Goal: Entertainment & Leisure: Consume media (video, audio)

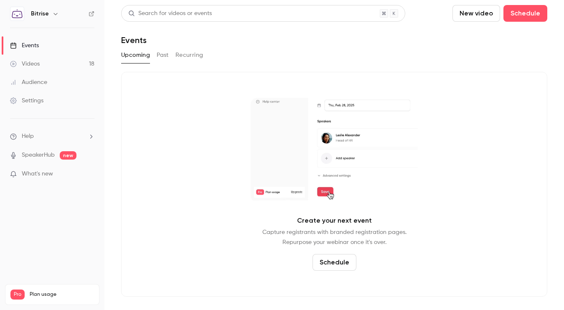
click at [165, 56] on button "Past" at bounding box center [163, 54] width 12 height 13
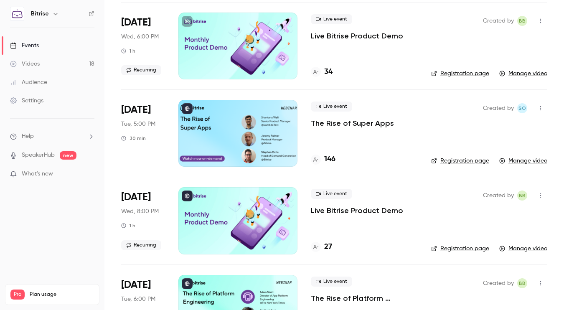
scroll to position [1637, 0]
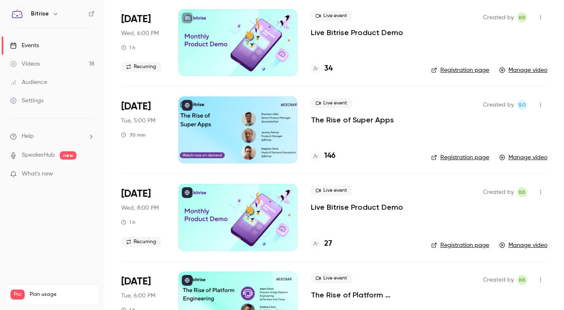
click at [381, 120] on p "The Rise of Super Apps" at bounding box center [352, 120] width 83 height 10
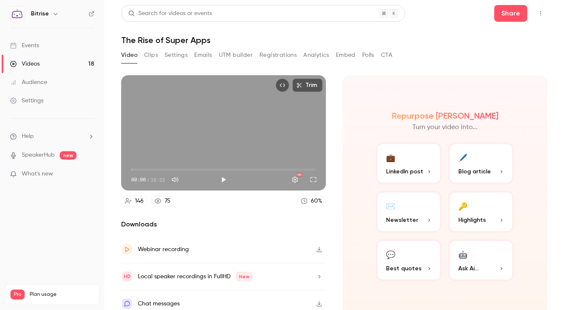
scroll to position [7, 0]
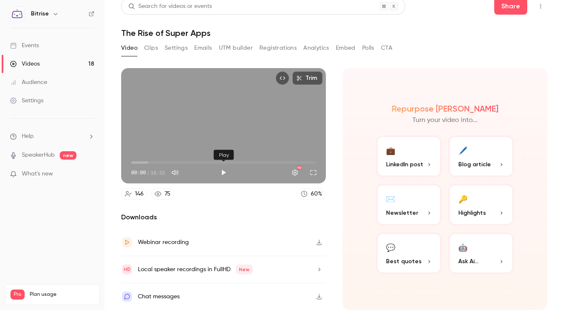
click at [226, 171] on button "Play" at bounding box center [223, 172] width 17 height 17
drag, startPoint x: 133, startPoint y: 164, endPoint x: 114, endPoint y: 160, distance: 19.7
click at [114, 160] on main "Search for videos or events Share The Rise of Super Apps Video Clips Settings E…" at bounding box center [334, 155] width 460 height 310
drag, startPoint x: 133, startPoint y: 162, endPoint x: 118, endPoint y: 161, distance: 15.5
click at [118, 161] on main "Search for videos or events Share The Rise of Super Apps Video Clips Settings E…" at bounding box center [334, 155] width 460 height 310
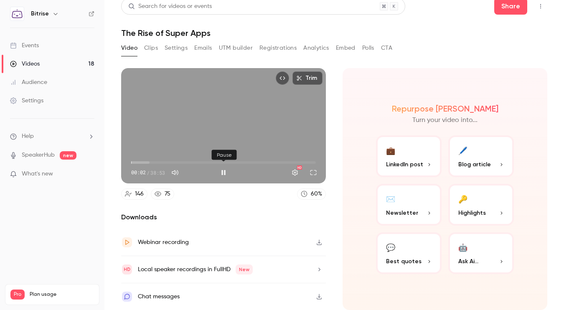
click at [227, 173] on button "Pause" at bounding box center [223, 172] width 17 height 17
type input "***"
